Goal: Find specific page/section: Find specific page/section

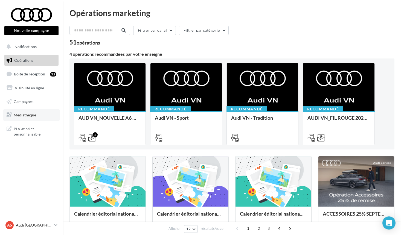
click at [17, 116] on span "Médiathèque" at bounding box center [25, 115] width 22 height 5
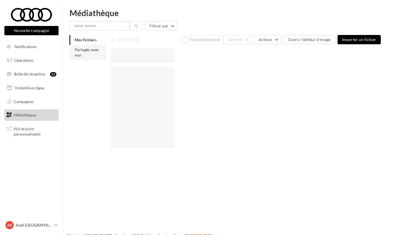
click at [92, 53] on li "Partagés avec moi" at bounding box center [87, 52] width 37 height 15
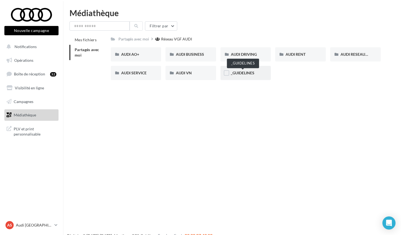
click at [252, 75] on span "_GUIDELINES" at bounding box center [242, 72] width 23 height 5
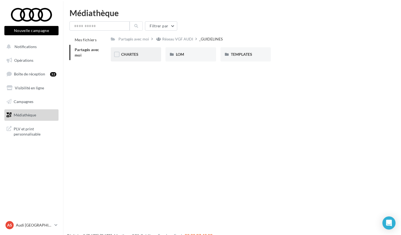
click at [140, 56] on div "CHARTES" at bounding box center [136, 54] width 30 height 5
